Goal: Task Accomplishment & Management: Use online tool/utility

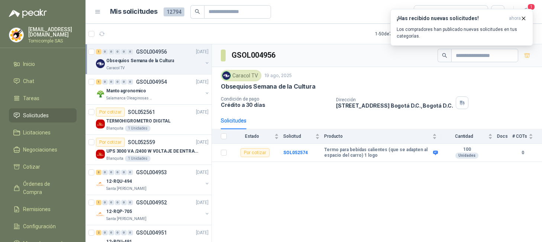
click at [520, 20] on span "ahora" at bounding box center [515, 18] width 12 height 6
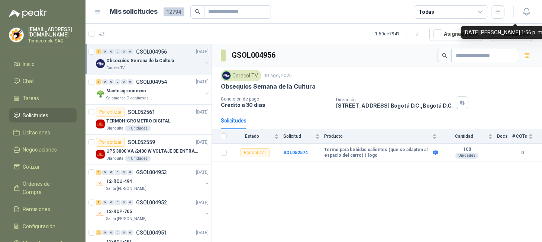
click at [531, 9] on div "¡Has recibido nuevas solicitudes! ahora Los compradores han publicado nuevas so…" at bounding box center [462, 9] width 143 height 0
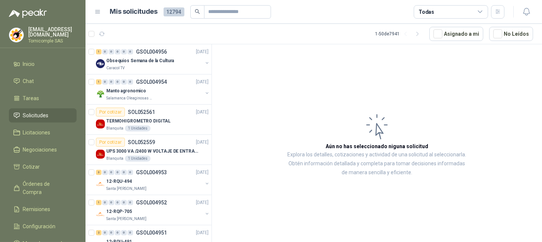
click at [531, 9] on icon "button" at bounding box center [526, 11] width 9 height 9
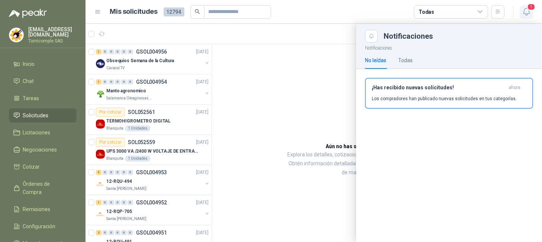
click at [531, 9] on span "1" at bounding box center [532, 6] width 8 height 7
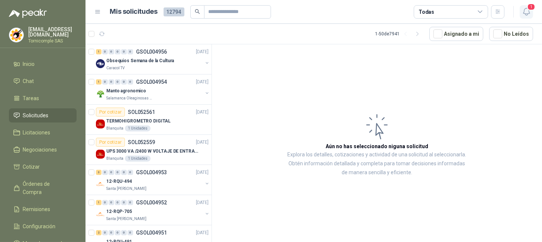
click at [522, 11] on icon "button" at bounding box center [526, 11] width 9 height 9
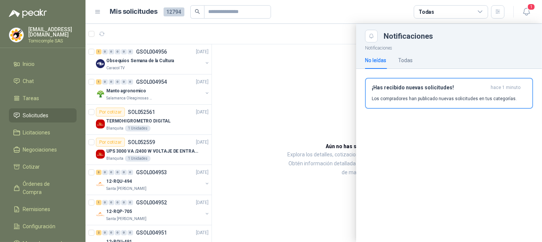
click at [492, 92] on div "¡Has recibido nuevas solicitudes! hace 1 minuto Los compradores han publicado n…" at bounding box center [449, 92] width 155 height 17
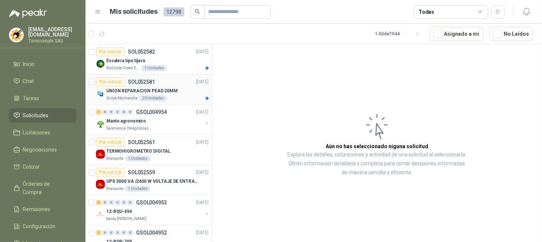
click at [134, 84] on p "SOL052581" at bounding box center [141, 81] width 27 height 5
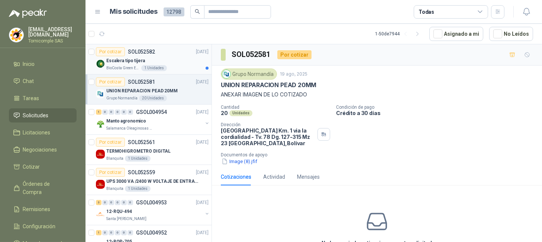
click at [140, 58] on p "Escalera tipo tijera" at bounding box center [125, 60] width 39 height 7
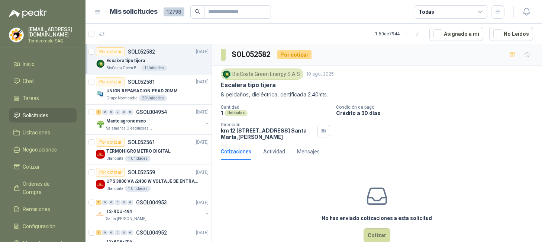
drag, startPoint x: 217, startPoint y: 96, endPoint x: 337, endPoint y: 92, distance: 120.2
click at [337, 92] on div "BioCosta [PERSON_NAME] Energy S.A.S [DATE] Escalera tipo tijera 8 peldaños, die…" at bounding box center [377, 103] width 330 height 77
click at [305, 108] on p "Cantidad" at bounding box center [275, 107] width 109 height 5
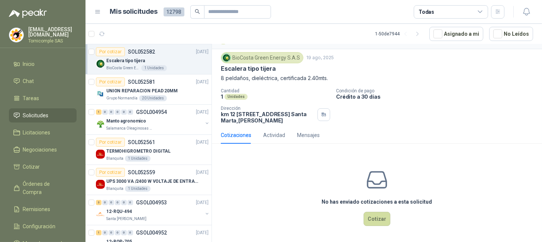
scroll to position [49, 0]
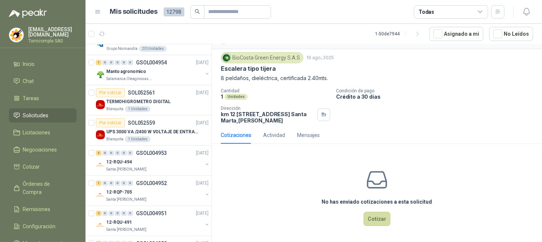
click at [38, 108] on link "Solicitudes" at bounding box center [43, 115] width 68 height 14
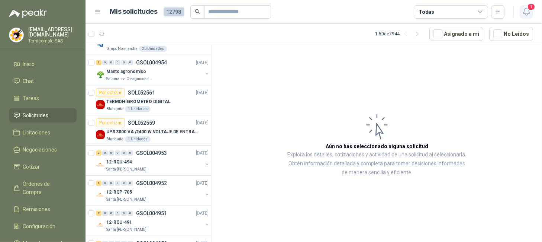
drag, startPoint x: 535, startPoint y: 3, endPoint x: 532, endPoint y: 6, distance: 4.0
click at [534, 4] on header "Mis solicitudes 12798 Todas 1" at bounding box center [314, 12] width 457 height 24
click at [520, 12] on button "1" at bounding box center [526, 11] width 13 height 13
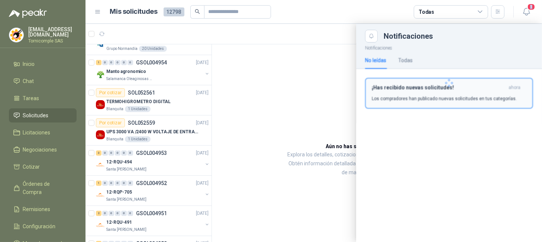
drag, startPoint x: 510, startPoint y: 83, endPoint x: 509, endPoint y: 87, distance: 4.2
click at [510, 83] on div at bounding box center [449, 82] width 186 height 81
click at [509, 87] on header "¡Has recibido nuevas solicitudes! ahora" at bounding box center [449, 87] width 155 height 6
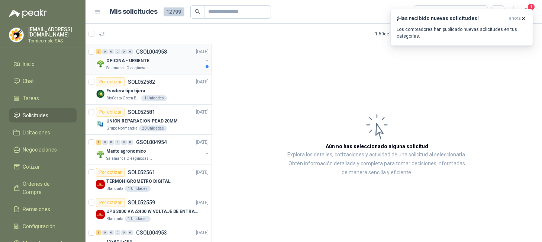
click at [130, 60] on p "OFICINA - URGENTE" at bounding box center [127, 60] width 43 height 7
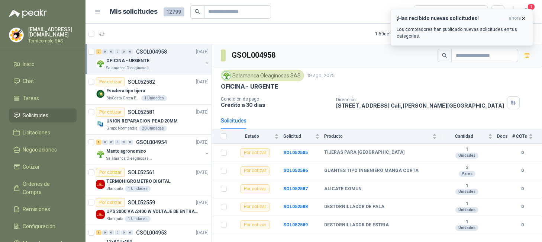
click at [526, 19] on icon "button" at bounding box center [524, 18] width 6 height 6
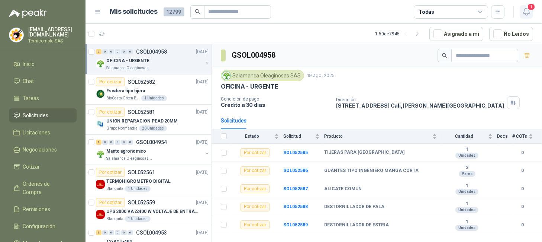
click at [526, 12] on icon "button" at bounding box center [526, 11] width 9 height 9
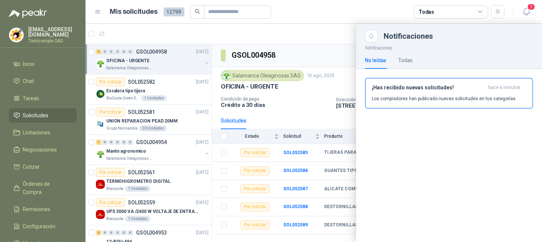
click at [463, 97] on p "Los compradores han publicado nuevas solicitudes en tus categorías." at bounding box center [444, 98] width 145 height 7
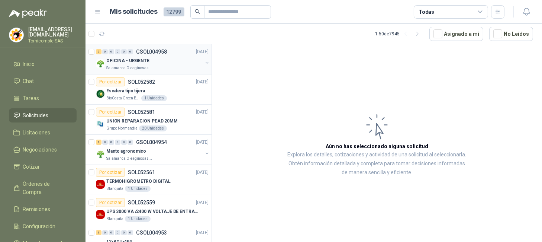
click at [155, 62] on div "OFICINA - URGENTE" at bounding box center [154, 60] width 96 height 9
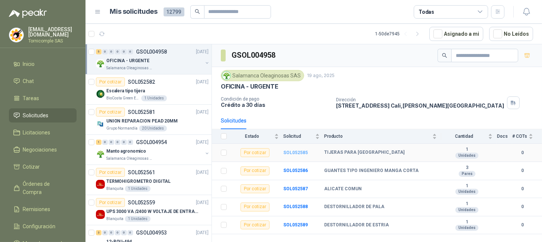
click at [294, 150] on b "SOL052585" at bounding box center [296, 152] width 25 height 5
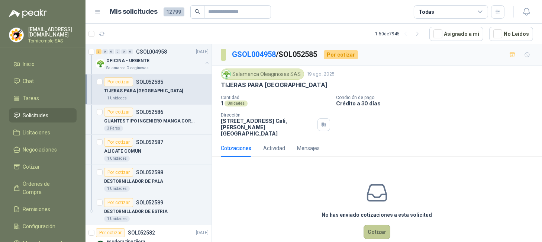
click at [368, 226] on button "Cotizar" at bounding box center [377, 232] width 27 height 14
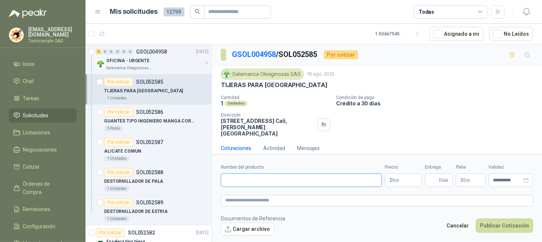
click at [275, 177] on input "Nombre del producto" at bounding box center [301, 179] width 161 height 13
paste input "**********"
type input "**********"
click at [396, 180] on body "[EMAIL_ADDRESS][DOMAIN_NAME] Tornicomple SAS Inicio Chat Tareas Solicitudes Lic…" at bounding box center [271, 121] width 542 height 242
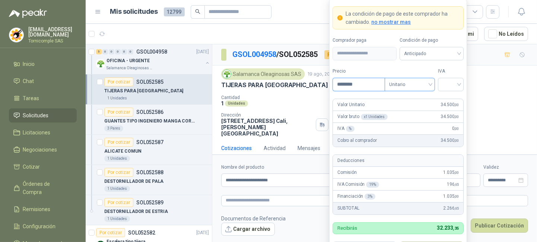
click at [423, 85] on span "Unitario" at bounding box center [409, 84] width 41 height 11
type input "********"
click at [422, 95] on div "Unitario" at bounding box center [409, 100] width 47 height 12
click at [455, 83] on input "search" at bounding box center [450, 83] width 17 height 11
click at [454, 98] on div "19%" at bounding box center [451, 100] width 14 height 8
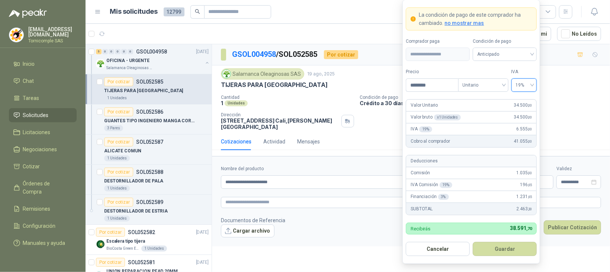
drag, startPoint x: 536, startPoint y: 0, endPoint x: 363, endPoint y: 241, distance: 296.7
click at [360, 241] on form "**********" at bounding box center [411, 201] width 398 height 90
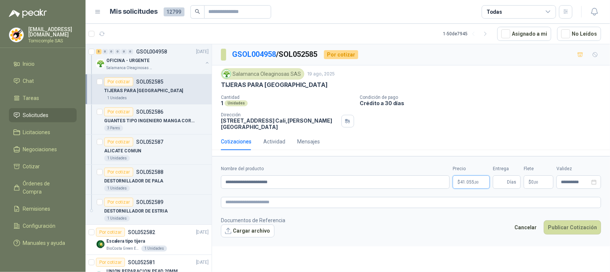
click at [472, 177] on body "[EMAIL_ADDRESS][DOMAIN_NAME] Tornicomple SAS Inicio Chat Tareas Solicitudes Lic…" at bounding box center [305, 136] width 610 height 272
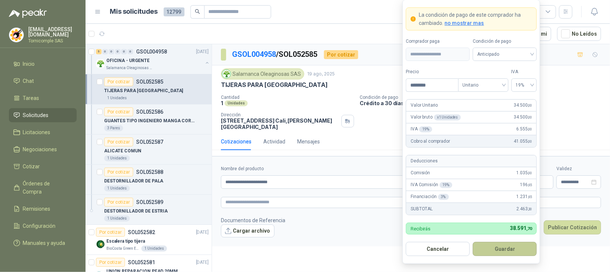
click at [508, 241] on button "Guardar" at bounding box center [505, 249] width 64 height 14
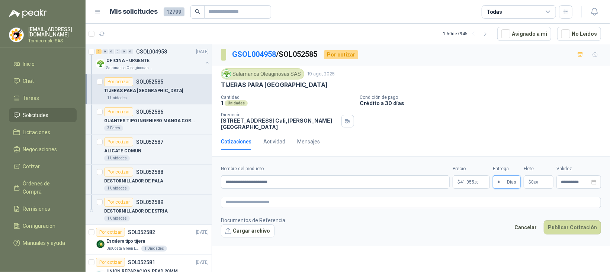
type input "*"
click at [541, 177] on p "$ 0 ,00" at bounding box center [539, 182] width 30 height 13
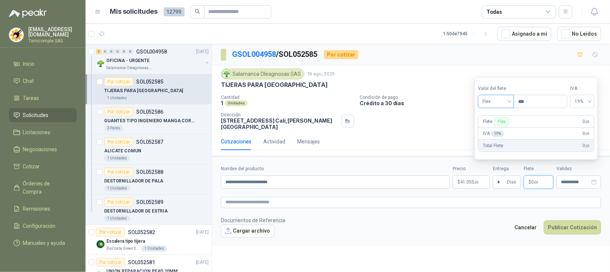
click at [493, 105] on span "Flex" at bounding box center [496, 101] width 27 height 11
click at [497, 125] on div "Incluido" at bounding box center [497, 129] width 26 height 8
click at [236, 230] on button "Cargar archivo" at bounding box center [248, 231] width 54 height 13
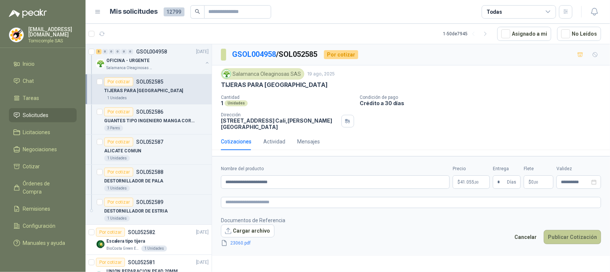
click at [542, 233] on button "Publicar Cotización" at bounding box center [572, 237] width 57 height 14
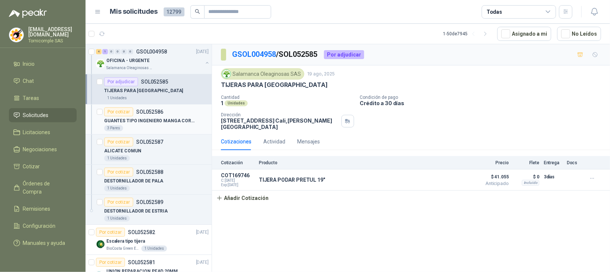
click at [131, 120] on p "GUANTES TIPO INGENIERO MANGA CORTA" at bounding box center [150, 121] width 93 height 7
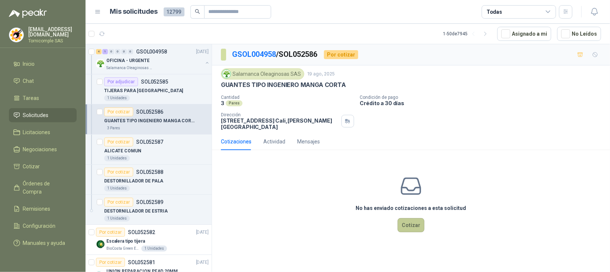
click at [419, 219] on button "Cotizar" at bounding box center [411, 225] width 27 height 14
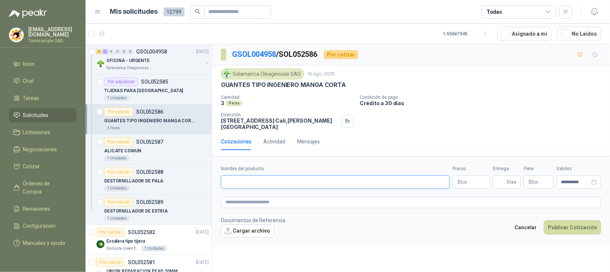
click at [278, 176] on input "Nombre del producto" at bounding box center [335, 182] width 229 height 13
paste input "**********"
type input "**********"
click at [467, 179] on body "[EMAIL_ADDRESS][DOMAIN_NAME] Tornicomple SAS Inicio Chat Tareas Solicitudes Lic…" at bounding box center [305, 136] width 610 height 272
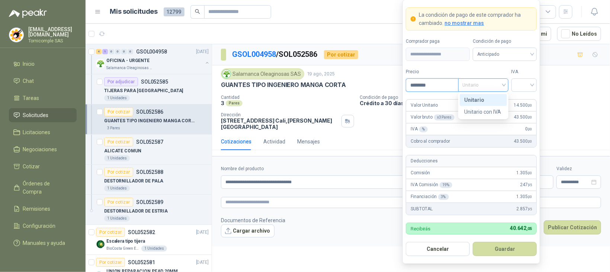
click at [494, 83] on span "Unitario" at bounding box center [483, 85] width 41 height 11
type input "********"
click at [533, 90] on div at bounding box center [525, 85] width 26 height 13
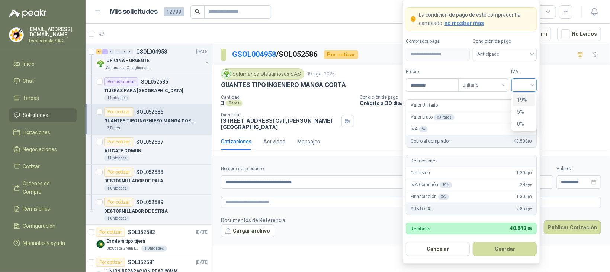
click at [526, 100] on div "19%" at bounding box center [525, 100] width 14 height 8
click at [518, 241] on form "**********" at bounding box center [472, 132] width 138 height 265
click at [516, 241] on button "Guardar" at bounding box center [505, 249] width 64 height 14
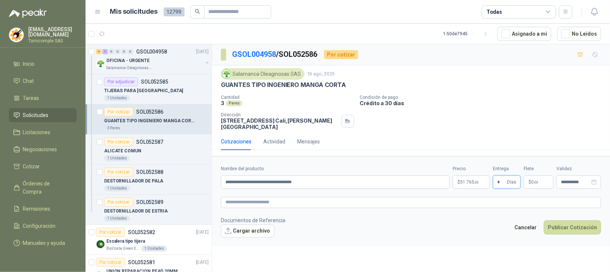
type input "*"
click at [530, 181] on p "$ 0 ,00" at bounding box center [539, 182] width 30 height 13
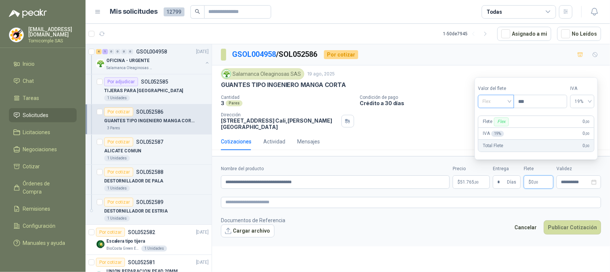
click at [505, 102] on span "Flex" at bounding box center [496, 101] width 27 height 11
click at [502, 127] on div "Incluido" at bounding box center [497, 129] width 26 height 8
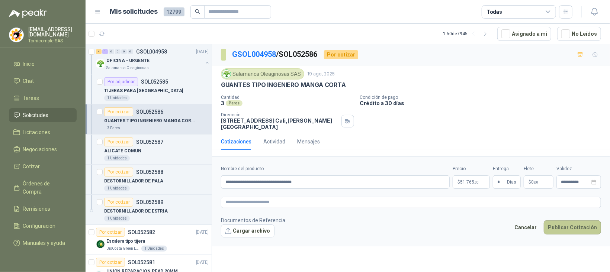
click at [542, 226] on button "Publicar Cotización" at bounding box center [572, 228] width 57 height 14
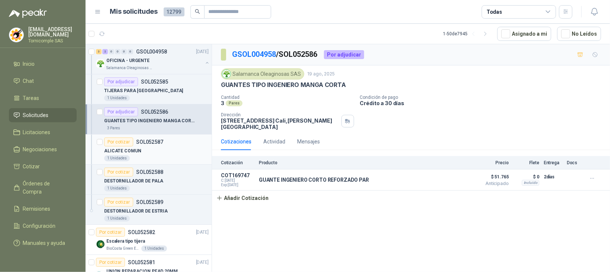
click at [132, 151] on p "ALICATE COMUN" at bounding box center [122, 151] width 37 height 7
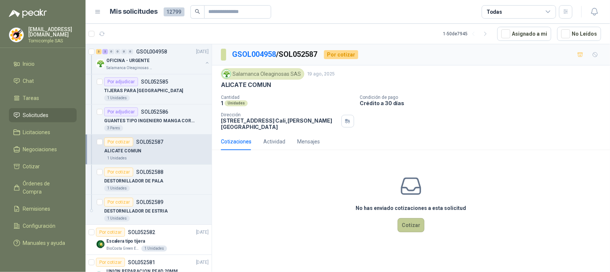
click at [404, 226] on button "Cotizar" at bounding box center [411, 225] width 27 height 14
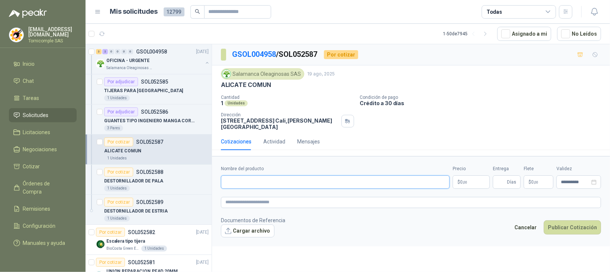
click at [288, 176] on input "Nombre del producto" at bounding box center [335, 182] width 229 height 13
paste input "**********"
type input "**********"
click at [467, 181] on p "$ 0 ,00" at bounding box center [471, 182] width 37 height 13
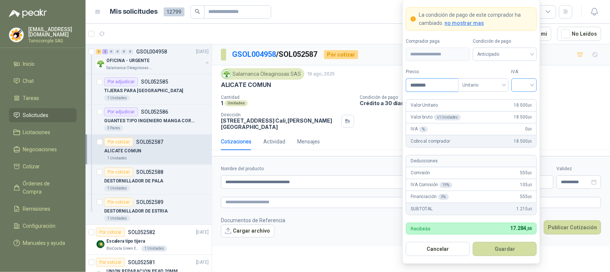
type input "********"
click at [530, 83] on input "search" at bounding box center [524, 84] width 17 height 11
drag, startPoint x: 525, startPoint y: 98, endPoint x: 539, endPoint y: 134, distance: 38.6
click at [524, 99] on div "19%" at bounding box center [525, 100] width 14 height 8
click at [529, 241] on button "Guardar" at bounding box center [505, 249] width 64 height 14
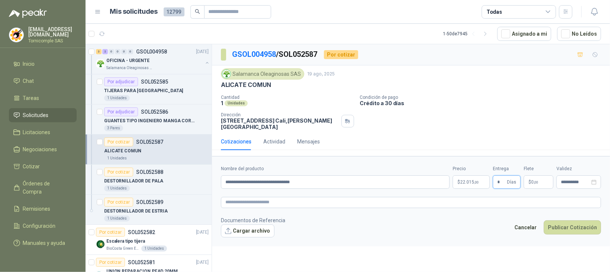
type input "*"
click at [541, 183] on p "$ 0 ,00" at bounding box center [539, 182] width 30 height 13
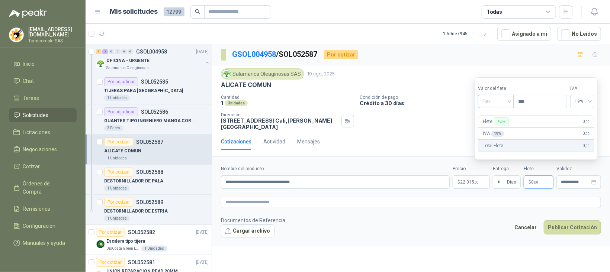
click at [505, 104] on span "Flex" at bounding box center [496, 101] width 27 height 11
click at [503, 131] on div "Incluido" at bounding box center [497, 129] width 26 height 8
click at [542, 217] on footer "Documentos de Referencia Cargar archivo Cancelar Publicar Cotización" at bounding box center [411, 228] width 380 height 22
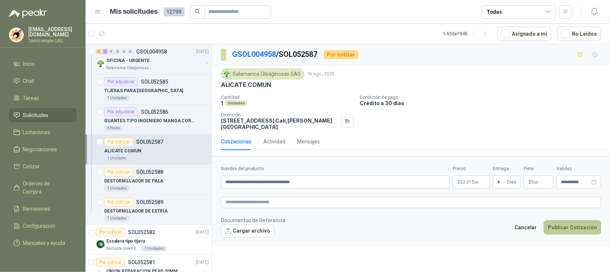
click at [542, 221] on button "Publicar Cotización" at bounding box center [572, 228] width 57 height 14
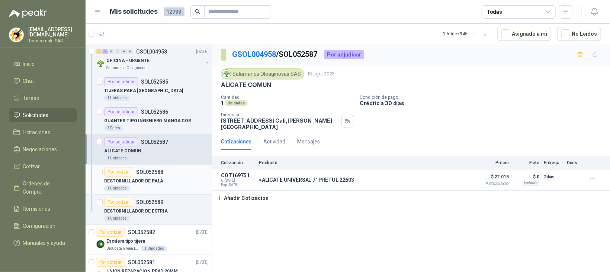
click at [142, 178] on p "DESTORNILLADOR DE PALA" at bounding box center [133, 181] width 59 height 7
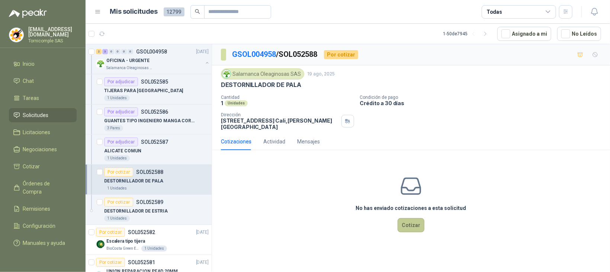
click at [405, 218] on button "Cotizar" at bounding box center [411, 225] width 27 height 14
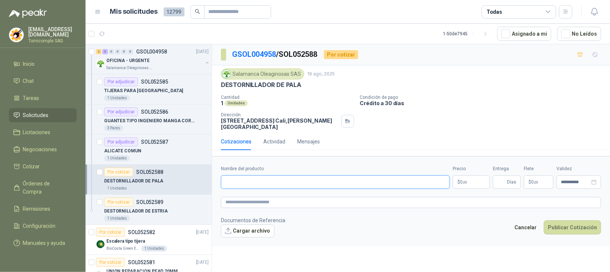
click at [322, 177] on input "Nombre del producto" at bounding box center [335, 182] width 229 height 13
paste input "**********"
type input "**********"
click at [468, 176] on p "$ 0 ,00" at bounding box center [471, 182] width 37 height 13
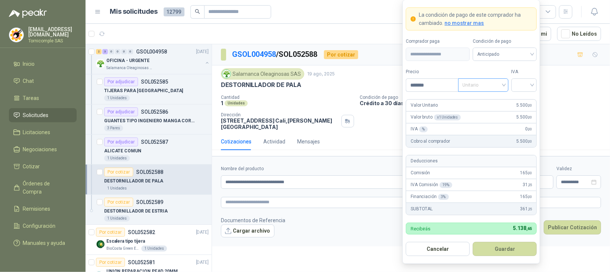
click at [473, 90] on span at bounding box center [483, 85] width 41 height 13
type input "*******"
click at [477, 101] on div "Unitario" at bounding box center [483, 100] width 38 height 8
click at [525, 80] on input "search" at bounding box center [524, 84] width 17 height 11
click at [525, 100] on div "19%" at bounding box center [525, 100] width 14 height 8
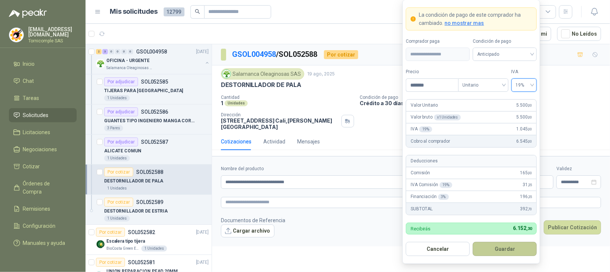
click at [528, 241] on button "Guardar" at bounding box center [505, 249] width 64 height 14
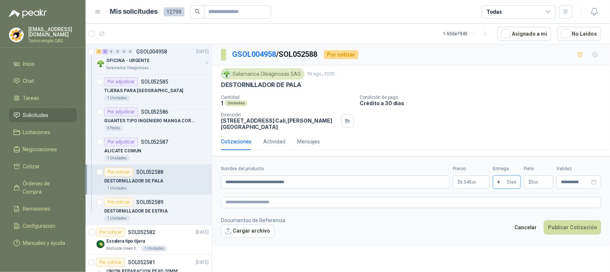
type input "*"
click at [524, 181] on p "$ 0 ,00" at bounding box center [539, 182] width 30 height 13
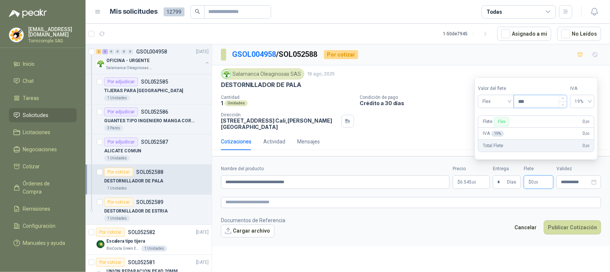
click at [524, 99] on input "***" at bounding box center [540, 101] width 53 height 13
click at [542, 108] on span at bounding box center [582, 101] width 15 height 13
click at [542, 130] on div "0%" at bounding box center [588, 129] width 12 height 8
click at [542, 97] on input "*******" at bounding box center [541, 101] width 53 height 13
type input "********"
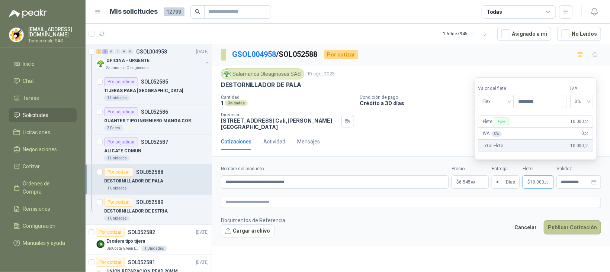
drag, startPoint x: 505, startPoint y: 232, endPoint x: 579, endPoint y: 228, distance: 74.5
click at [506, 233] on footer "Documentos de Referencia Cargar archivo Cancelar Publicar Cotización" at bounding box center [411, 228] width 380 height 22
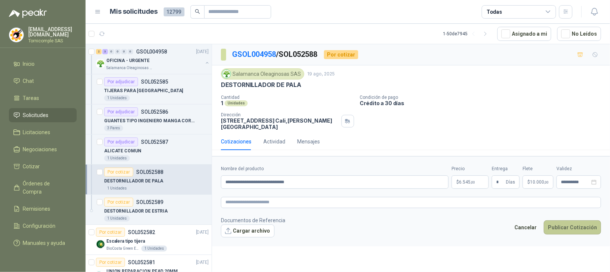
click at [542, 222] on button "Publicar Cotización" at bounding box center [572, 228] width 57 height 14
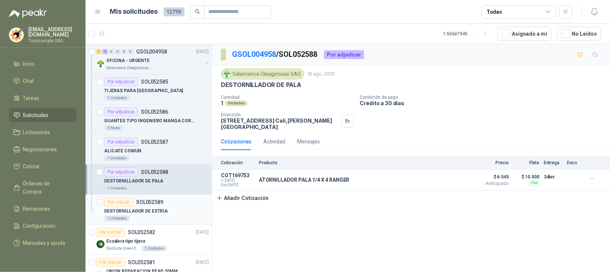
click at [149, 210] on p "DESTORNILLADOR DE ESTRIA" at bounding box center [136, 211] width 64 height 7
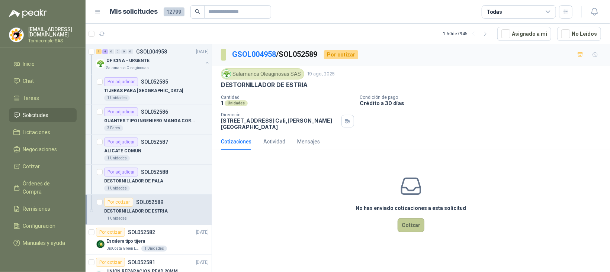
click at [410, 221] on button "Cotizar" at bounding box center [411, 225] width 27 height 14
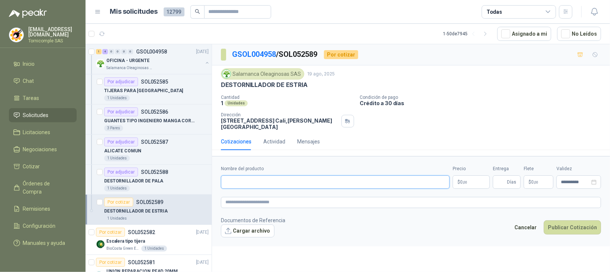
click at [329, 177] on input "Nombre del producto" at bounding box center [335, 182] width 229 height 13
paste input "**********"
type input "**********"
click at [468, 177] on body "[EMAIL_ADDRESS][DOMAIN_NAME] Tornicomple SAS Inicio Chat Tareas Solicitudes Lic…" at bounding box center [305, 136] width 610 height 272
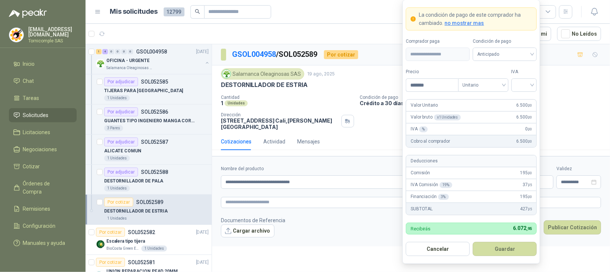
type input "*******"
click at [520, 77] on div "IVA" at bounding box center [525, 79] width 26 height 23
click at [520, 81] on input "search" at bounding box center [524, 84] width 17 height 11
click at [528, 96] on div "19%" at bounding box center [525, 100] width 14 height 8
click at [523, 241] on button "Guardar" at bounding box center [505, 249] width 64 height 14
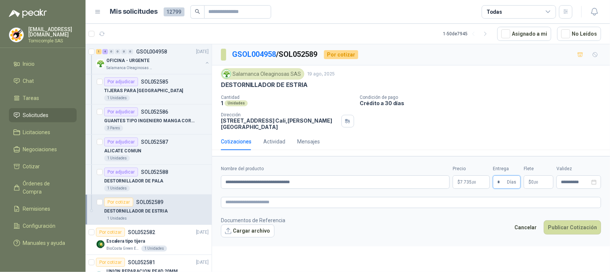
type input "*"
click at [542, 181] on p "$ 0 ,00" at bounding box center [539, 182] width 30 height 13
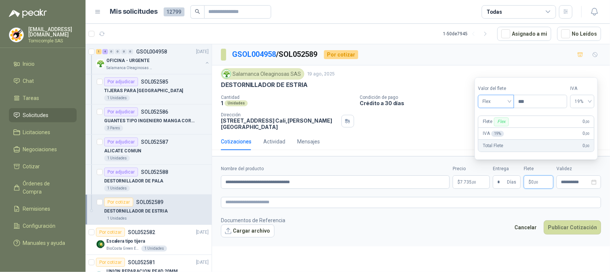
click at [505, 104] on span "Flex" at bounding box center [496, 101] width 27 height 11
click at [502, 136] on div "Fijo" at bounding box center [497, 141] width 35 height 12
click at [523, 101] on input "***" at bounding box center [540, 101] width 53 height 13
click at [533, 99] on input "***" at bounding box center [540, 101] width 53 height 13
type input "********"
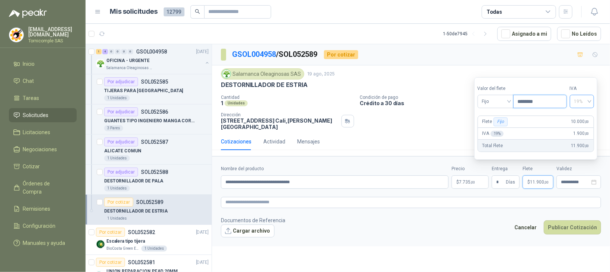
click at [542, 103] on span "19%" at bounding box center [581, 101] width 15 height 11
drag, startPoint x: 590, startPoint y: 128, endPoint x: 586, endPoint y: 139, distance: 11.5
click at [542, 129] on div "0%" at bounding box center [587, 129] width 12 height 8
click at [542, 223] on button "Publicar Cotización" at bounding box center [572, 228] width 57 height 14
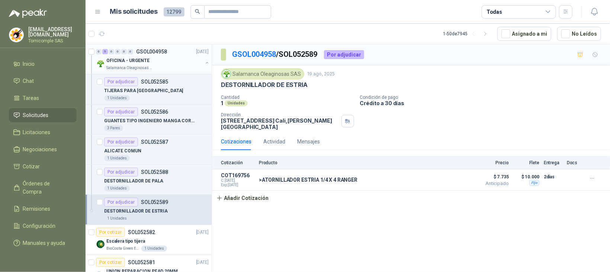
click at [140, 52] on p "GSOL004958" at bounding box center [151, 51] width 31 height 5
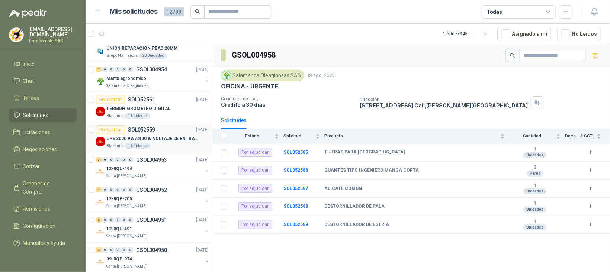
scroll to position [112, 0]
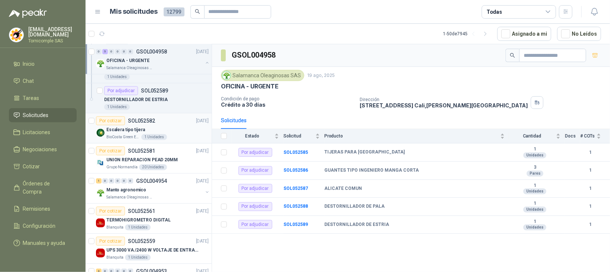
click at [174, 134] on div "Escalera tipo tijera" at bounding box center [157, 129] width 102 height 9
click at [167, 208] on div "Por cotizar SOL052561 [DATE]" at bounding box center [152, 211] width 113 height 9
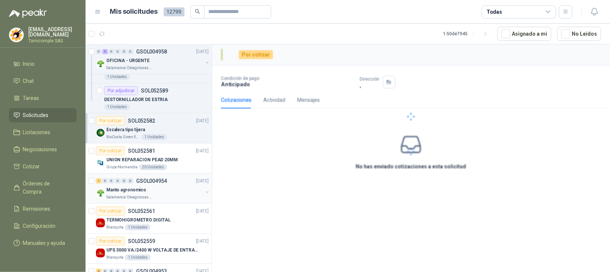
click at [165, 197] on div "Salamanca Oleaginosas SAS" at bounding box center [154, 198] width 96 height 6
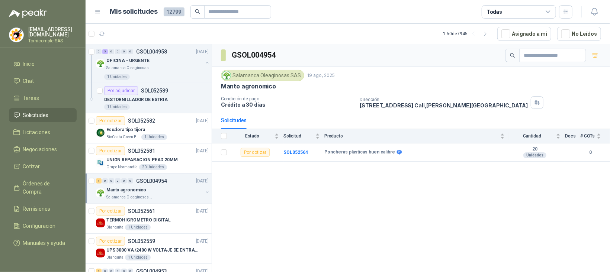
click at [39, 192] on ul "Inicio Chat Tareas Solicitudes Licitaciones Negociaciones Cotizar Órdenes de Co…" at bounding box center [43, 155] width 86 height 196
click at [67, 205] on li "Remisiones" at bounding box center [42, 209] width 59 height 8
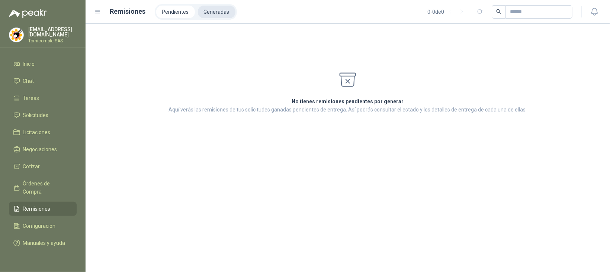
click at [224, 16] on li "Generadas" at bounding box center [217, 12] width 38 height 13
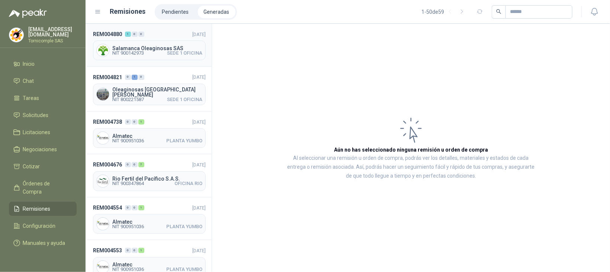
click at [182, 47] on span "Salamanca Oleaginosas SAS" at bounding box center [157, 48] width 90 height 5
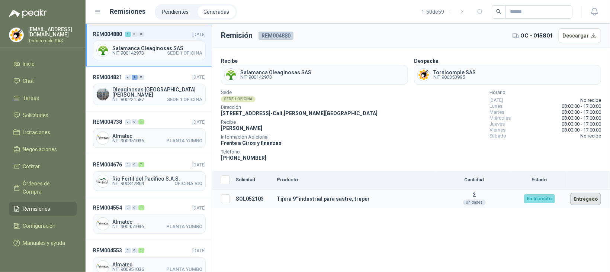
click at [542, 201] on button "Entregado" at bounding box center [585, 199] width 31 height 12
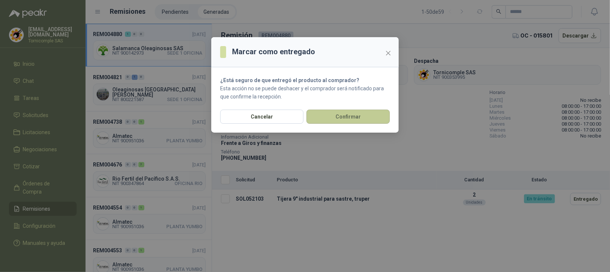
click at [332, 114] on button "Confirmar" at bounding box center [348, 117] width 83 height 14
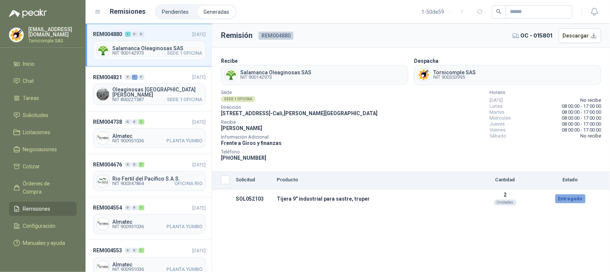
click at [433, 241] on div "Remisión REM004880 OC - 015801 Descargar Recibe Salamanca Oleaginosas SAS NIT 9…" at bounding box center [411, 148] width 398 height 249
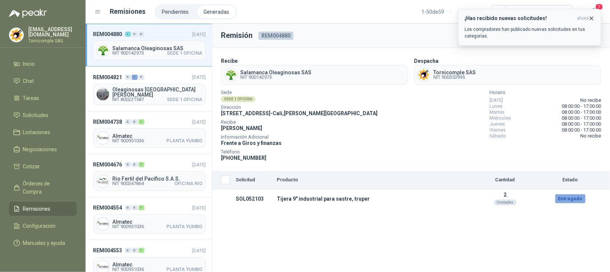
click at [517, 15] on h3 "¡Has recibido nuevas solicitudes!" at bounding box center [519, 18] width 109 height 6
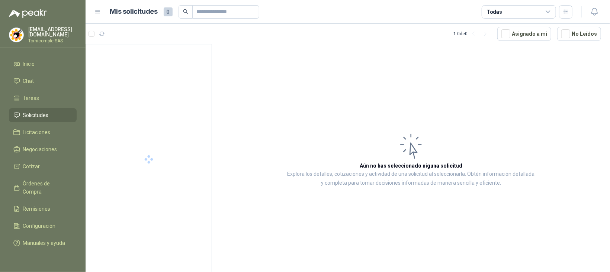
click at [542, 14] on div at bounding box center [587, 12] width 29 height 12
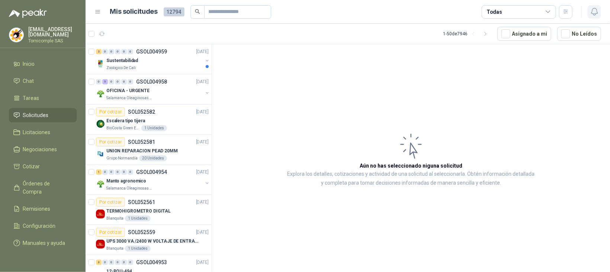
click at [542, 14] on icon "button" at bounding box center [594, 11] width 6 height 7
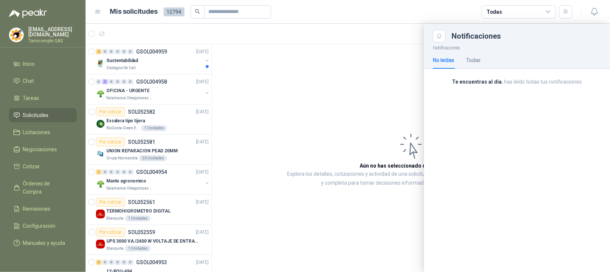
click at [195, 59] on div at bounding box center [348, 148] width 525 height 249
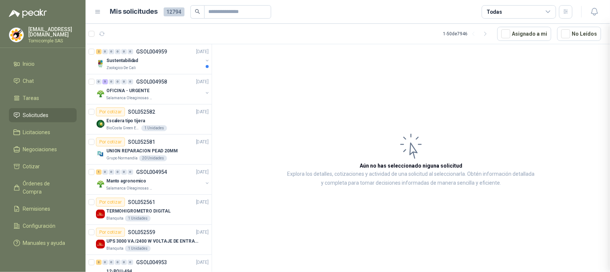
click at [195, 59] on div at bounding box center [348, 148] width 525 height 249
click at [189, 67] on div "Zoologico De Cali" at bounding box center [154, 68] width 96 height 6
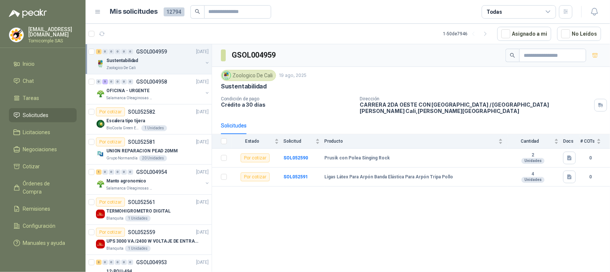
click at [163, 49] on p "GSOL004959" at bounding box center [151, 51] width 31 height 5
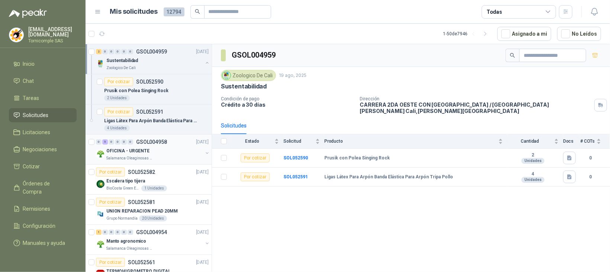
click at [182, 154] on div "OFICINA - URGENTE" at bounding box center [154, 151] width 96 height 9
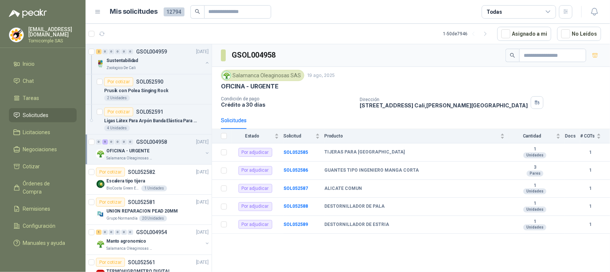
click at [51, 113] on li "Solicitudes" at bounding box center [42, 115] width 59 height 8
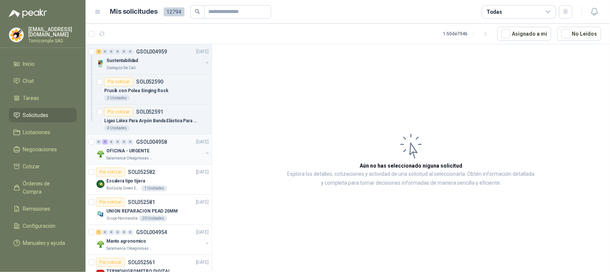
click at [171, 150] on div "OFICINA - URGENTE" at bounding box center [154, 151] width 96 height 9
click at [159, 122] on p "Ligas Látex Para Arpón Banda Elástica Para Arpón Tripa Pollo" at bounding box center [150, 121] width 93 height 7
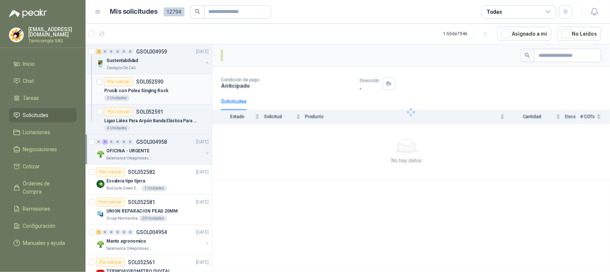
click at [147, 86] on div "Por cotizar SOL052590" at bounding box center [133, 81] width 59 height 9
click at [144, 65] on div "Sustentabilidad" at bounding box center [154, 60] width 96 height 9
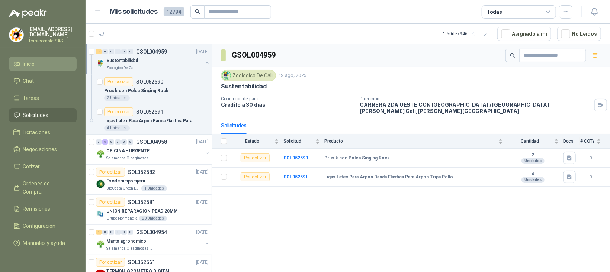
click at [51, 60] on li "Inicio" at bounding box center [42, 64] width 59 height 8
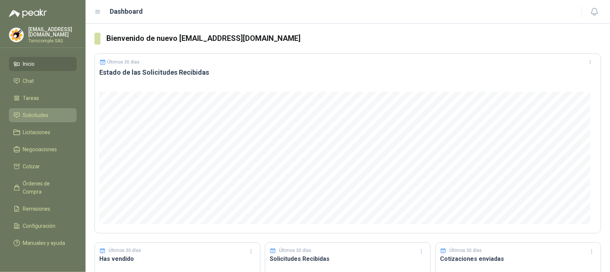
click at [49, 112] on li "Solicitudes" at bounding box center [42, 115] width 59 height 8
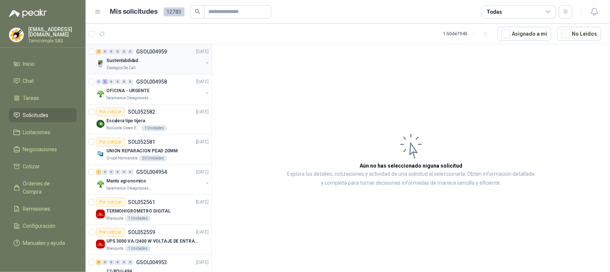
click at [124, 60] on p "Sustentabilidad" at bounding box center [122, 60] width 32 height 7
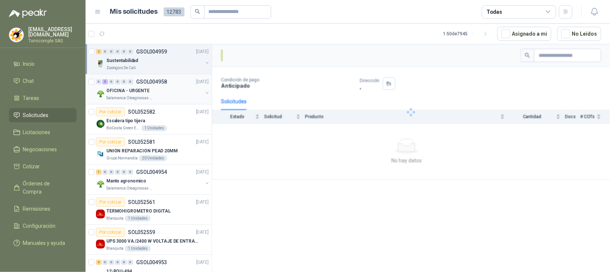
click at [139, 89] on p "OFICINA - URGENTE" at bounding box center [127, 90] width 43 height 7
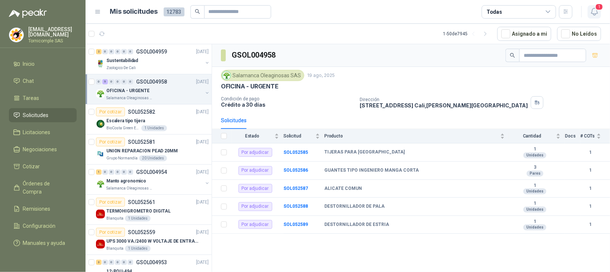
click at [542, 8] on icon "button" at bounding box center [594, 11] width 6 height 7
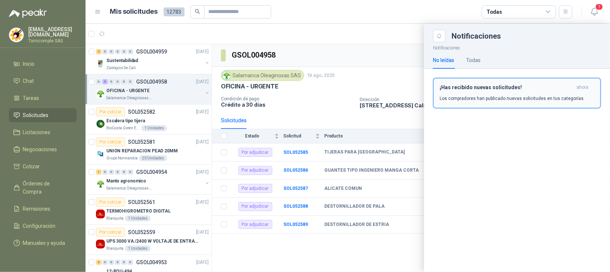
click at [542, 92] on div "¡Has recibido nuevas solicitudes! ahora Los compradores han publicado nuevas so…" at bounding box center [517, 92] width 155 height 17
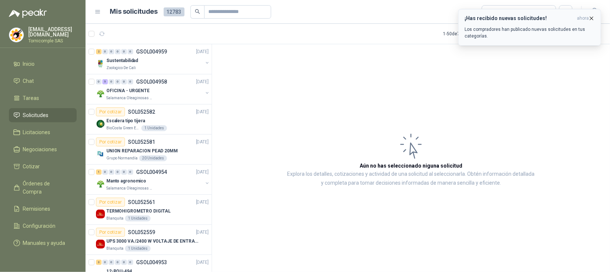
click at [528, 27] on p "Los compradores han publicado nuevas solicitudes en tus categorías." at bounding box center [530, 32] width 130 height 13
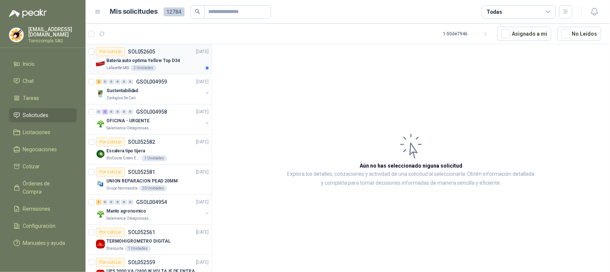
click at [133, 68] on div "2 Unidades" at bounding box center [144, 68] width 26 height 6
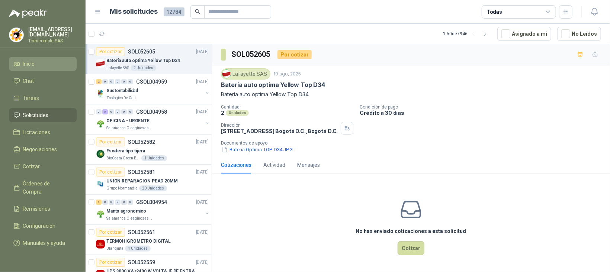
click at [43, 60] on li "Inicio" at bounding box center [42, 64] width 59 height 8
click at [44, 108] on link "Solicitudes" at bounding box center [43, 115] width 68 height 14
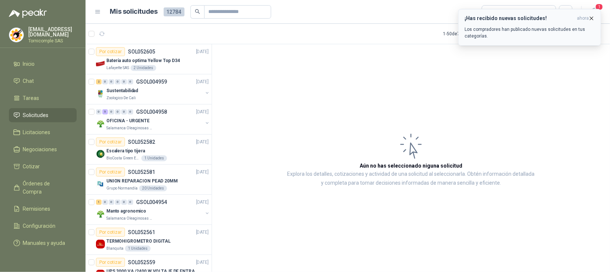
click at [524, 31] on p "Los compradores han publicado nuevas solicitudes en tus categorías." at bounding box center [530, 32] width 130 height 13
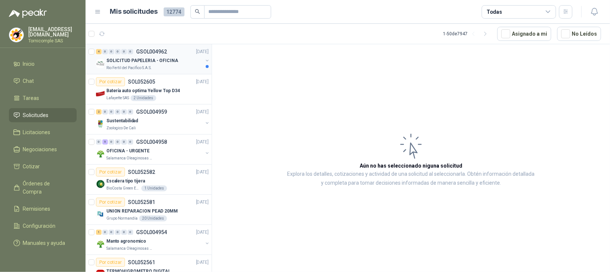
click at [166, 65] on div "Rio Fertil del Pacífico S.A.S." at bounding box center [154, 68] width 96 height 6
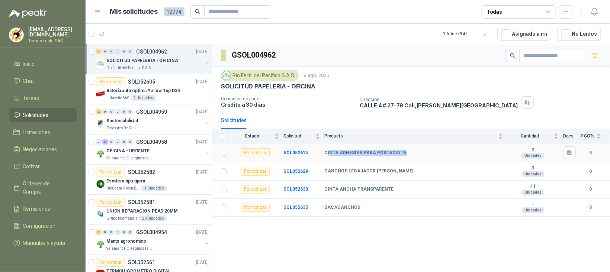
drag, startPoint x: 330, startPoint y: 154, endPoint x: 407, endPoint y: 148, distance: 76.9
click at [407, 148] on td "CINTA ADHESIVA PARA PORTACINTA" at bounding box center [415, 153] width 183 height 19
click at [542, 148] on button "button" at bounding box center [569, 153] width 13 height 13
click at [542, 134] on button "Captura de pantalla [DATE] 161903.png" at bounding box center [524, 138] width 94 height 8
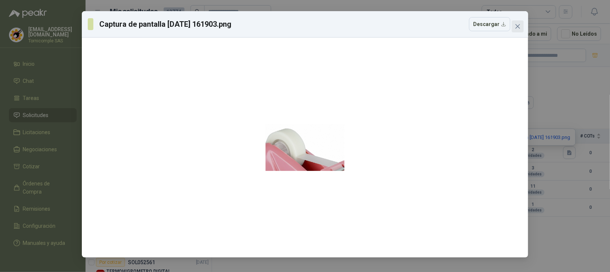
click at [516, 28] on icon "close" at bounding box center [518, 26] width 6 height 6
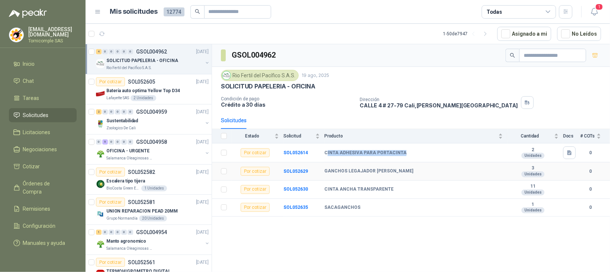
drag, startPoint x: 327, startPoint y: 175, endPoint x: 288, endPoint y: 176, distance: 39.8
click at [412, 175] on td "GANCHOS LEGAJADOR [PERSON_NAME]" at bounding box center [415, 172] width 183 height 18
drag, startPoint x: 287, startPoint y: 176, endPoint x: 125, endPoint y: 155, distance: 164.0
click at [285, 176] on td "SOL052629" at bounding box center [304, 172] width 41 height 18
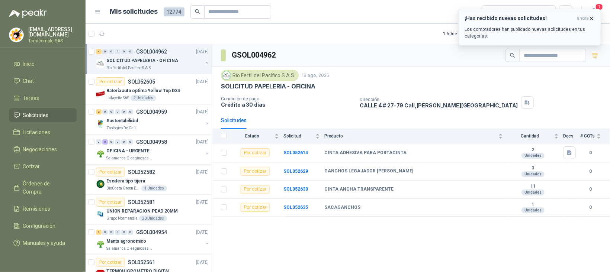
click at [542, 16] on h3 "¡Has recibido nuevas solicitudes!" at bounding box center [519, 18] width 109 height 6
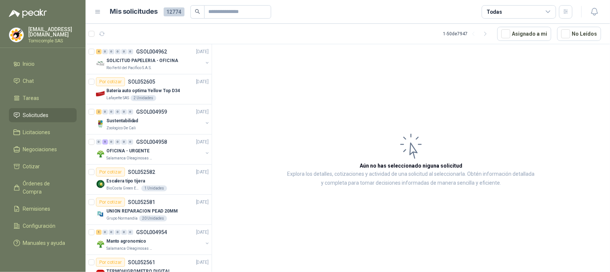
click at [44, 111] on span "Solicitudes" at bounding box center [36, 115] width 26 height 8
click at [26, 54] on menu "[EMAIL_ADDRESS][DOMAIN_NAME] Tornicomple SAS Inicio Chat Tareas Solicitudes Lic…" at bounding box center [43, 136] width 86 height 272
click at [29, 63] on span "Inicio" at bounding box center [29, 64] width 12 height 8
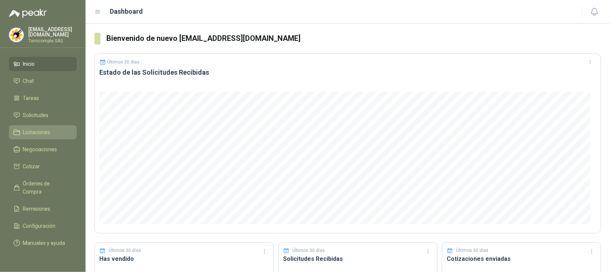
click at [41, 125] on link "Licitaciones" at bounding box center [43, 132] width 68 height 14
click at [40, 118] on link "Solicitudes" at bounding box center [43, 115] width 68 height 14
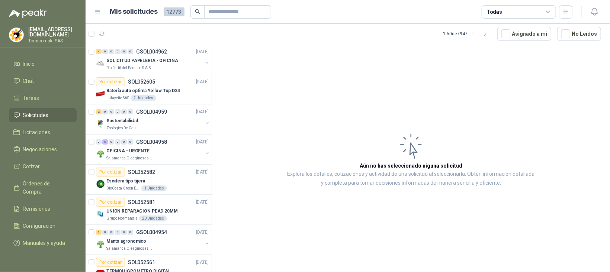
click at [53, 114] on li "Solicitudes" at bounding box center [42, 115] width 59 height 8
drag, startPoint x: 53, startPoint y: 114, endPoint x: 48, endPoint y: 74, distance: 39.7
click at [53, 113] on li "Solicitudes" at bounding box center [42, 115] width 59 height 8
click at [44, 58] on link "Inicio" at bounding box center [43, 64] width 68 height 14
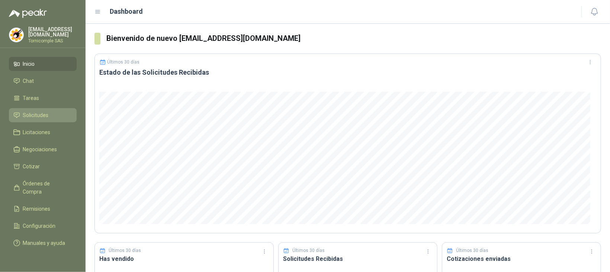
click at [44, 109] on link "Solicitudes" at bounding box center [43, 115] width 68 height 14
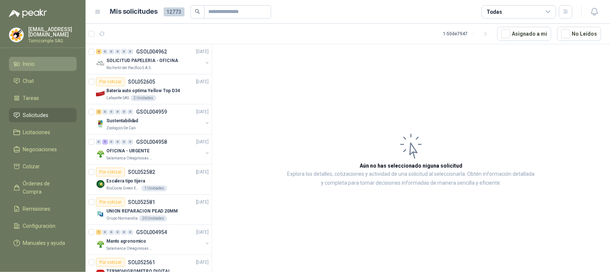
click at [48, 64] on li "Inicio" at bounding box center [42, 64] width 59 height 8
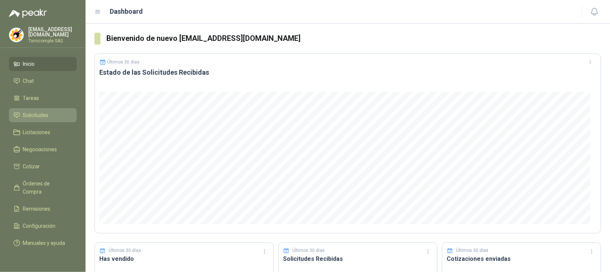
click at [39, 109] on link "Solicitudes" at bounding box center [43, 115] width 68 height 14
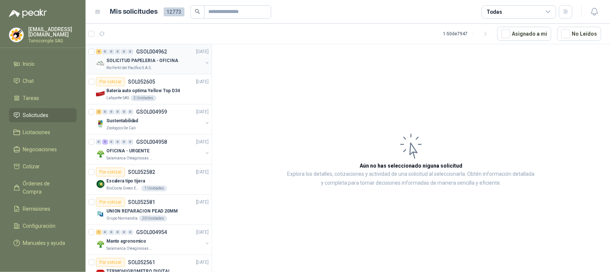
click at [139, 59] on p "SOLICITUD PAPELERIA - OFICINA" at bounding box center [142, 60] width 72 height 7
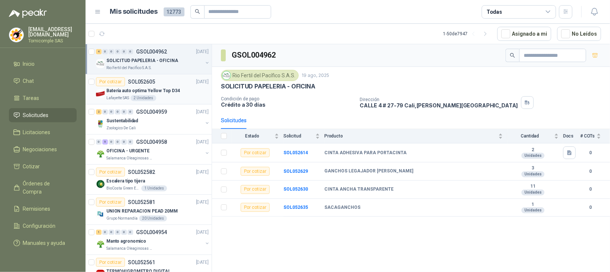
click at [136, 79] on p "SOL052605" at bounding box center [141, 81] width 27 height 5
click at [130, 121] on p "Sustentabilidad" at bounding box center [122, 121] width 32 height 7
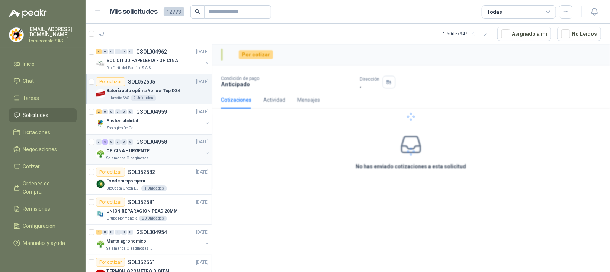
click at [130, 143] on div "0" at bounding box center [131, 142] width 6 height 5
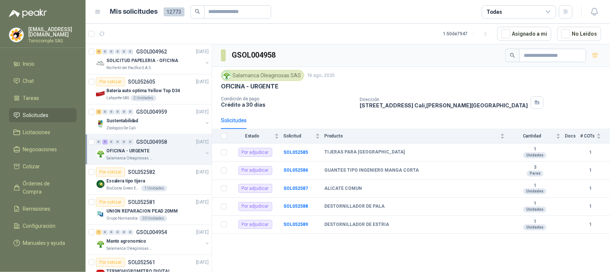
click at [36, 119] on link "Solicitudes" at bounding box center [43, 115] width 68 height 14
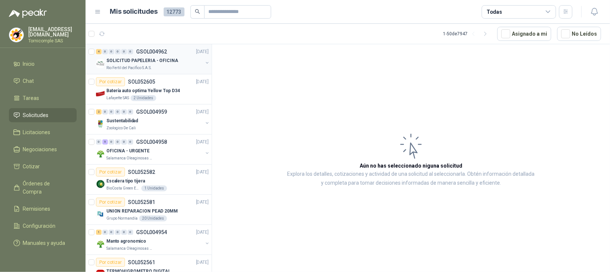
click at [108, 63] on p "SOLICITUD PAPELERIA - OFICINA" at bounding box center [142, 60] width 72 height 7
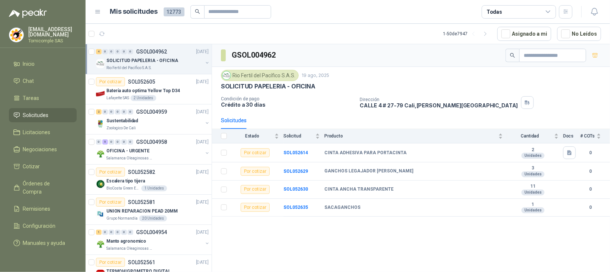
drag, startPoint x: 57, startPoint y: 111, endPoint x: 53, endPoint y: 107, distance: 4.7
click at [56, 111] on li "Solicitudes" at bounding box center [42, 115] width 59 height 8
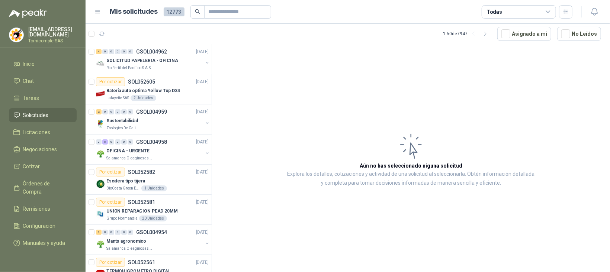
click at [48, 115] on li "Solicitudes" at bounding box center [42, 115] width 59 height 8
click at [45, 67] on li "Inicio" at bounding box center [42, 64] width 59 height 8
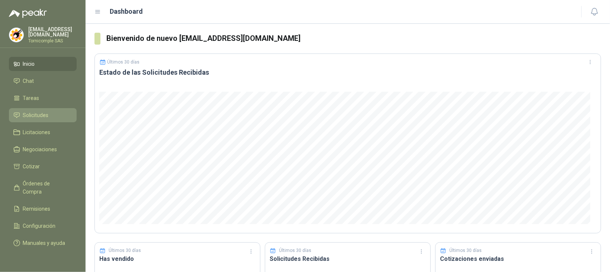
click at [42, 108] on link "Solicitudes" at bounding box center [43, 115] width 68 height 14
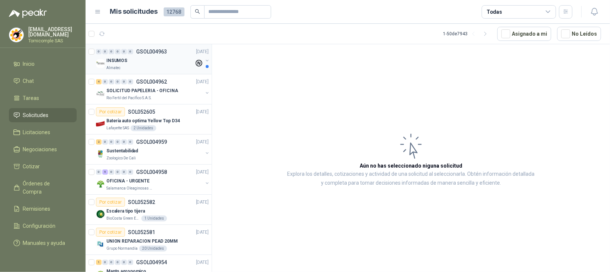
click at [135, 63] on div "INSUMOS" at bounding box center [150, 60] width 88 height 9
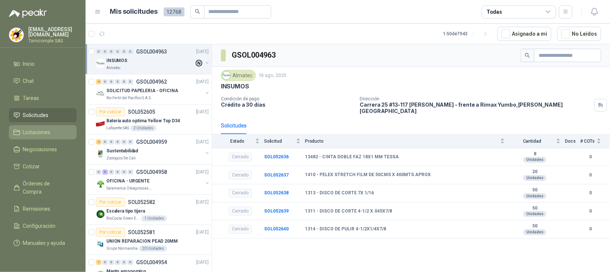
click at [43, 131] on span "Licitaciones" at bounding box center [37, 132] width 28 height 8
